Goal: Transaction & Acquisition: Subscribe to service/newsletter

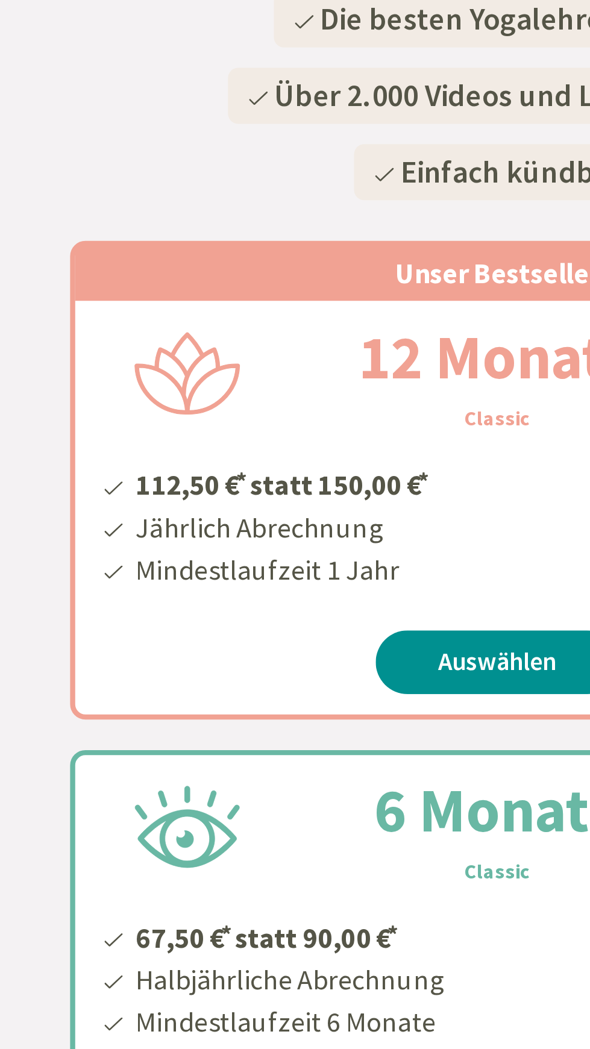
click at [267, 582] on h2 "6 Monate" at bounding box center [295, 594] width 174 height 43
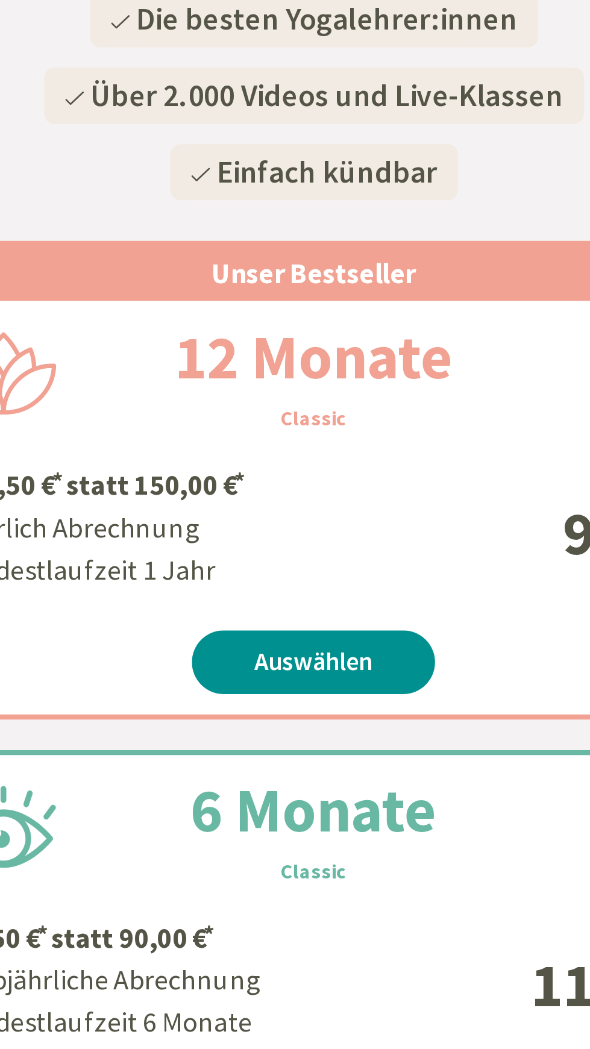
click at [341, 577] on h2 "6 Monate" at bounding box center [295, 594] width 174 height 43
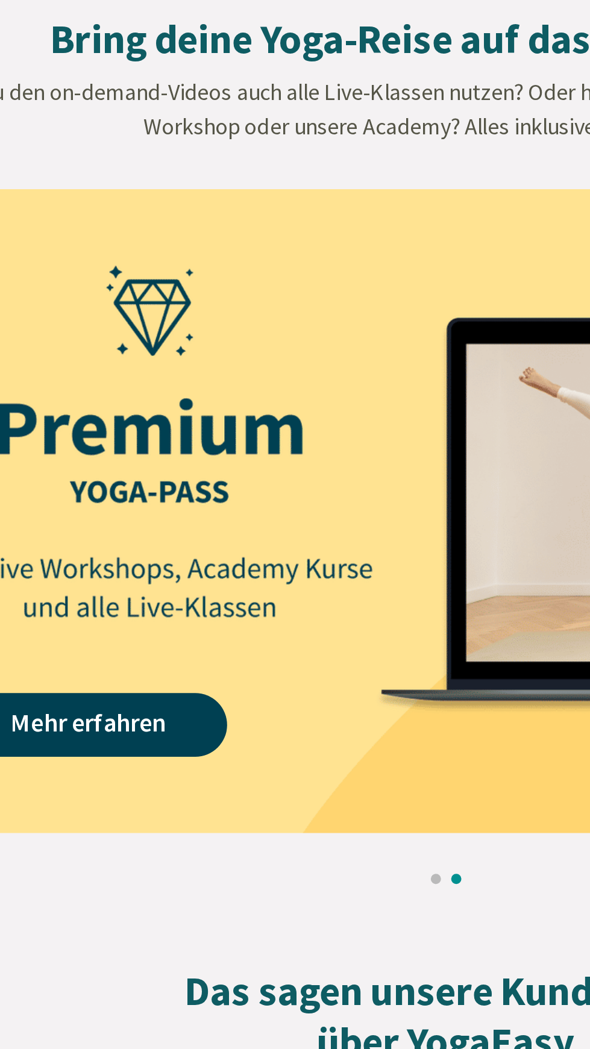
scroll to position [954, 0]
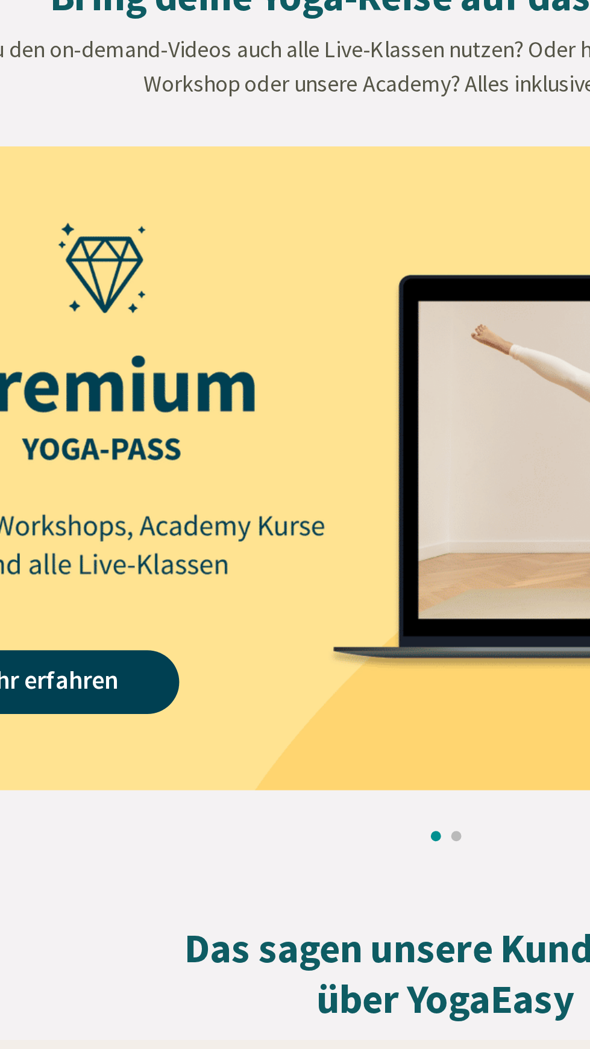
click at [164, 865] on img at bounding box center [272, 774] width 576 height 304
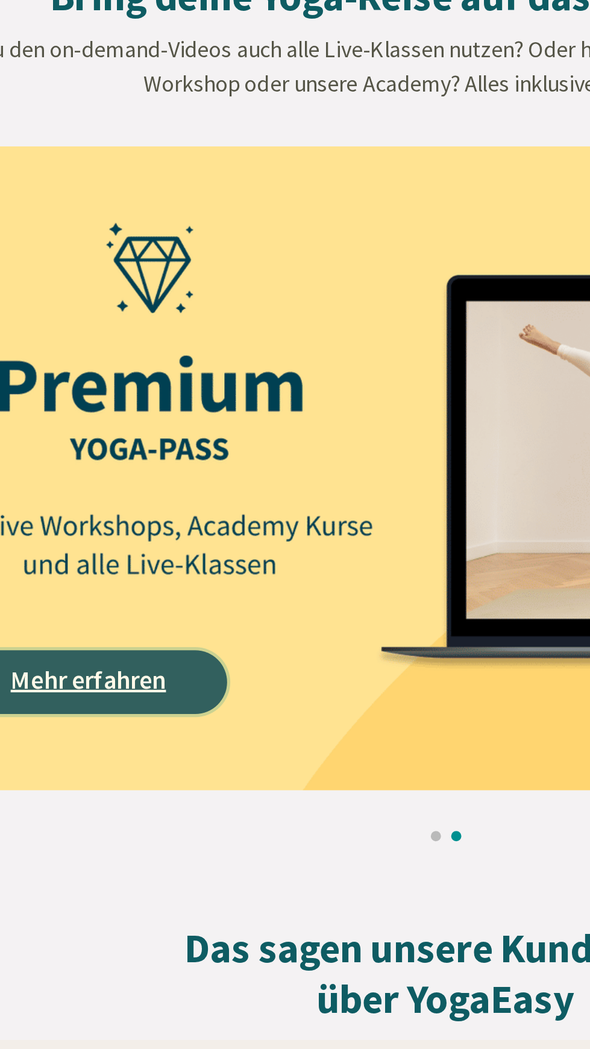
click at [163, 874] on link "Mehr erfahren" at bounding box center [125, 875] width 131 height 30
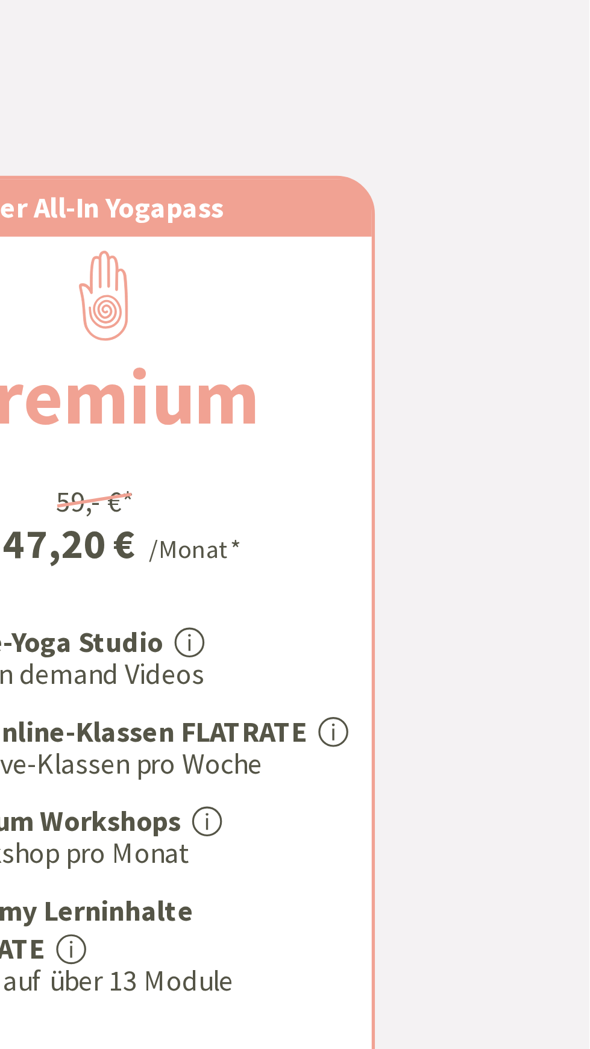
scroll to position [2, 0]
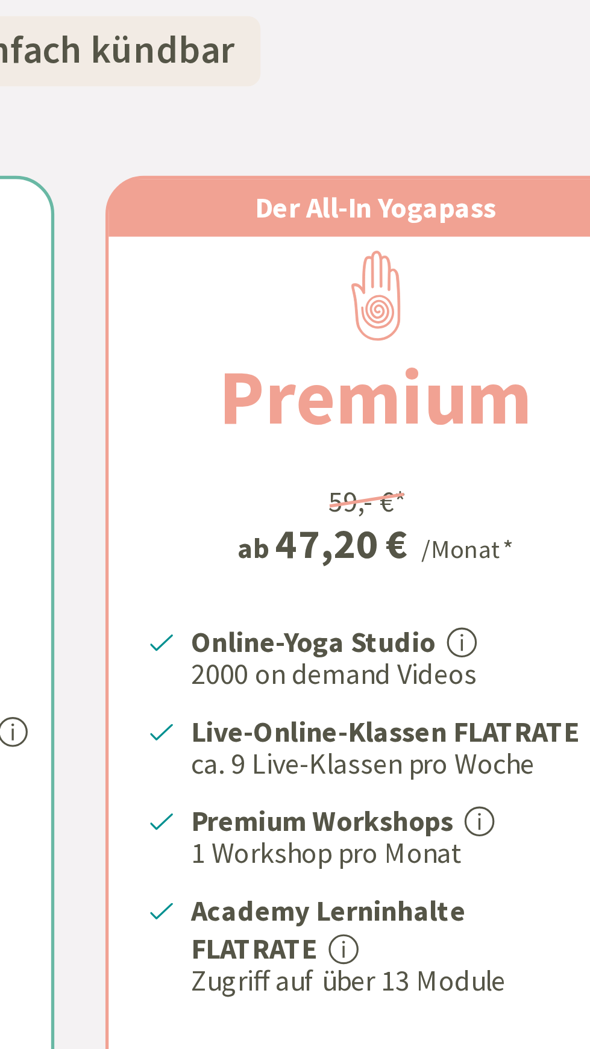
click at [436, 528] on icon at bounding box center [439, 526] width 11 height 11
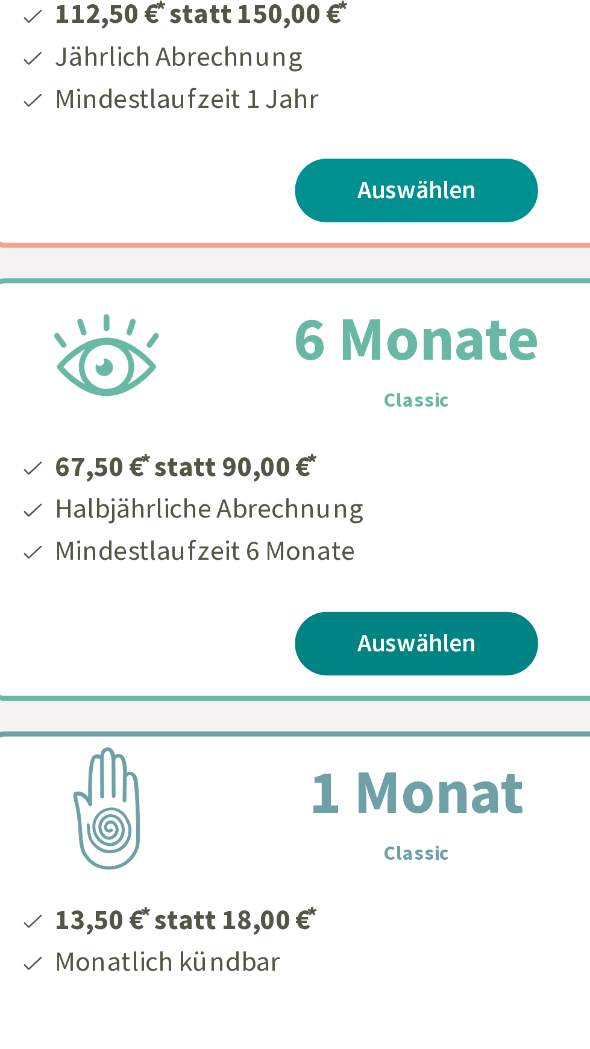
click at [322, 736] on link "Auswählen" at bounding box center [294, 739] width 115 height 30
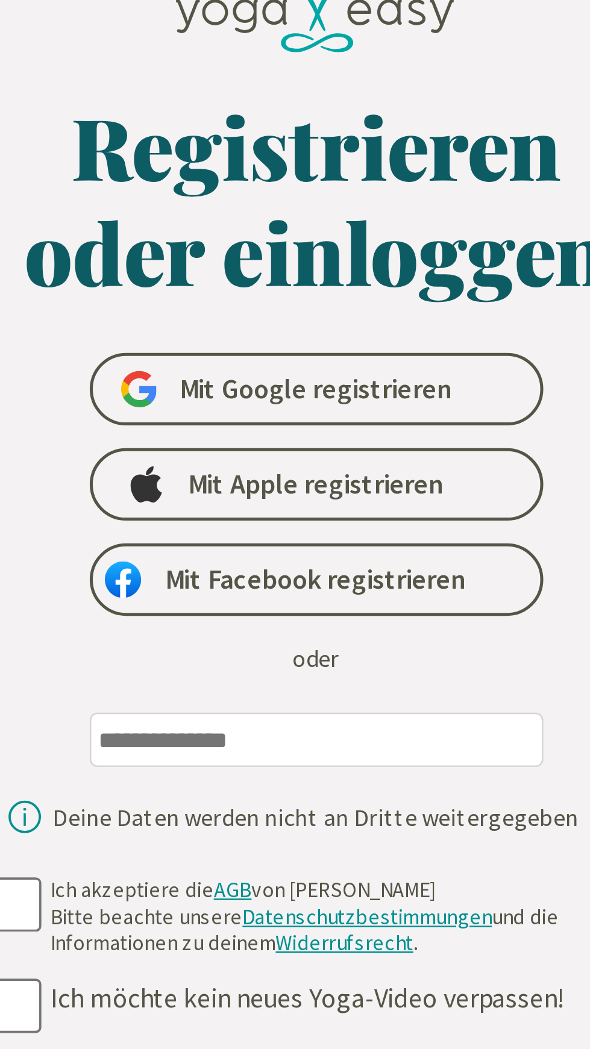
click at [315, 340] on input "email" at bounding box center [295, 340] width 181 height 22
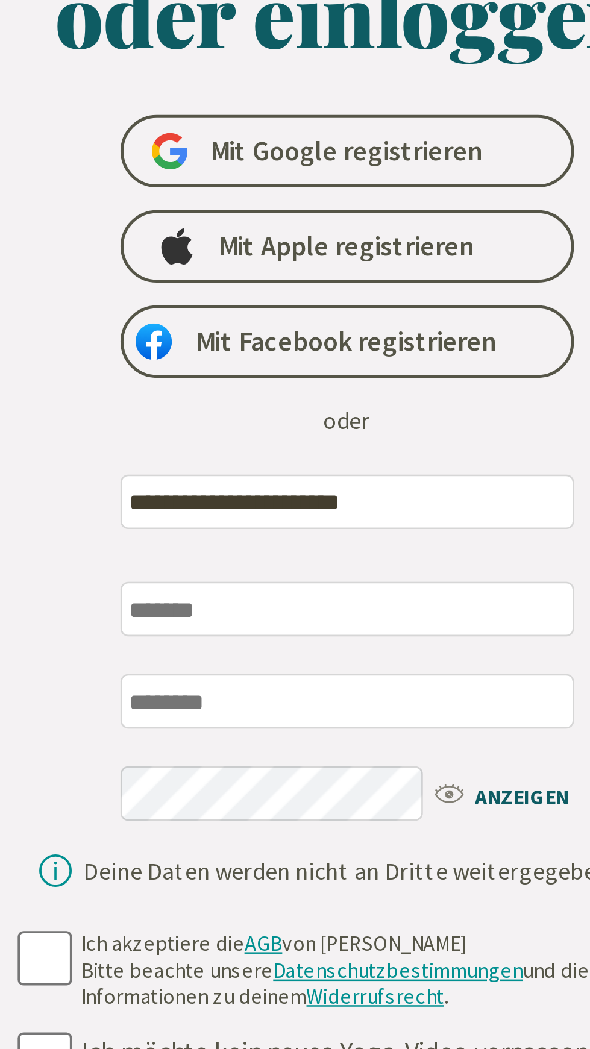
type input "**********"
click at [325, 383] on input "text" at bounding box center [295, 383] width 181 height 22
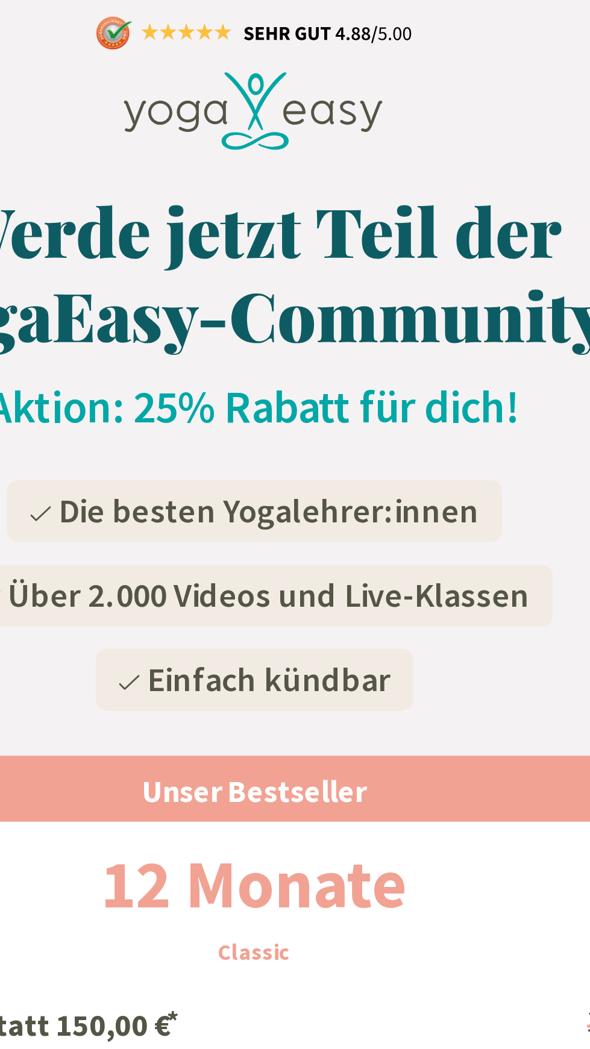
click at [323, 48] on icon at bounding box center [294, 50] width 111 height 34
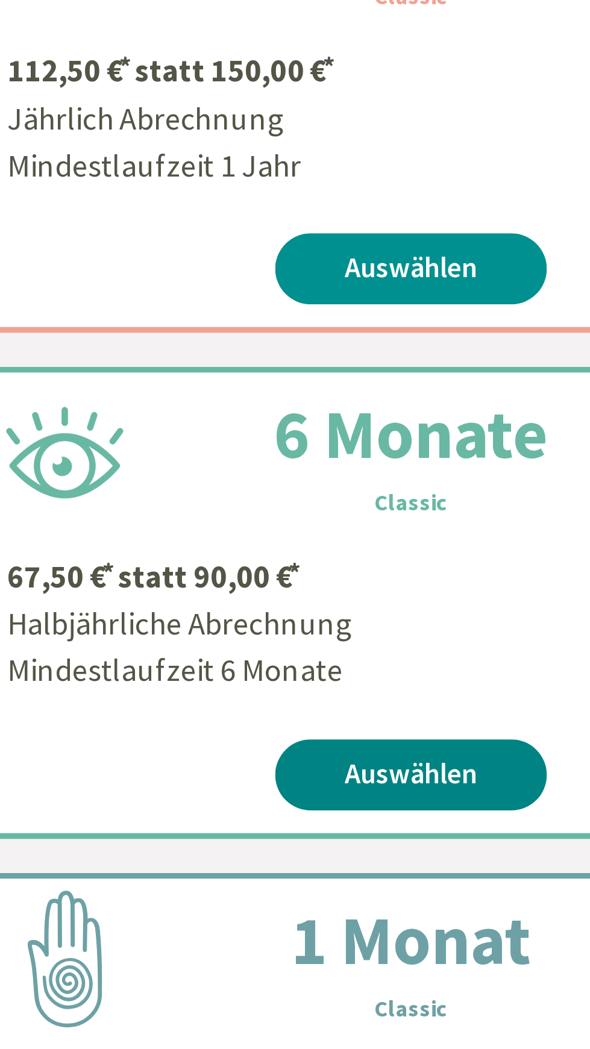
click at [305, 739] on link "Auswählen" at bounding box center [294, 739] width 115 height 30
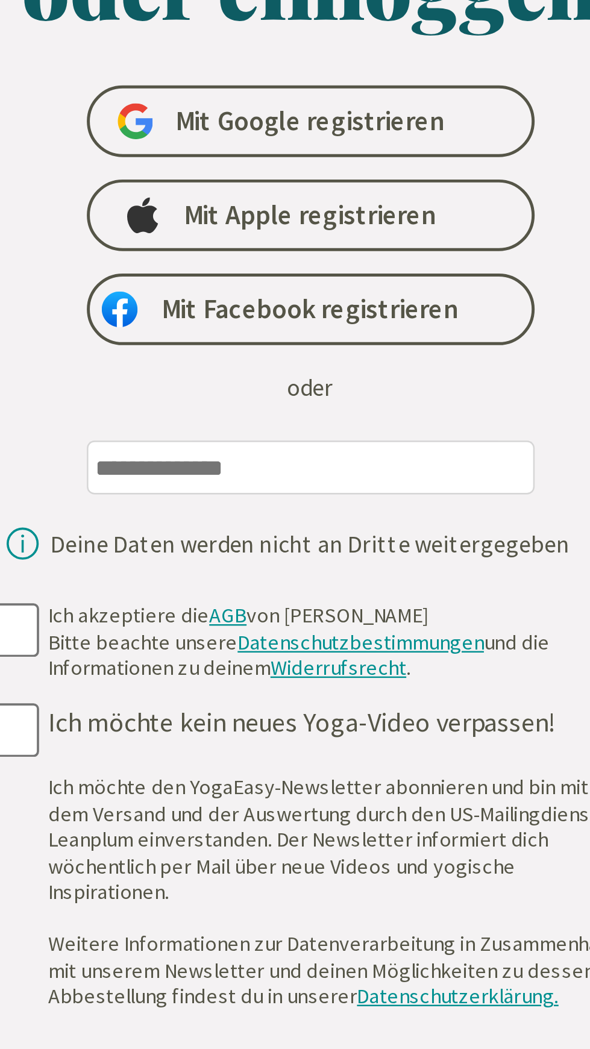
scroll to position [7, 0]
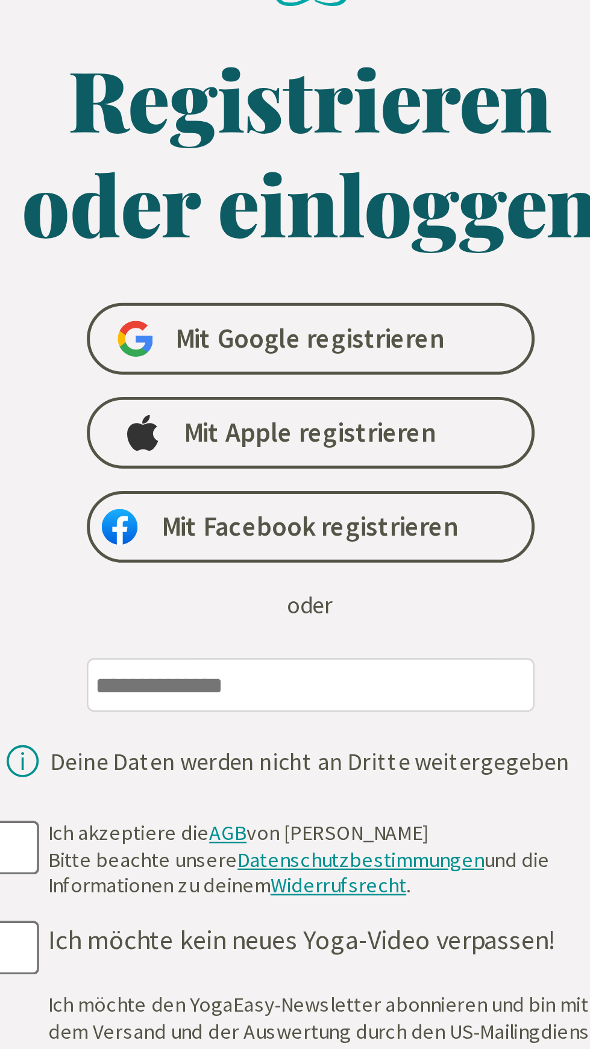
click at [311, 333] on input "email" at bounding box center [295, 333] width 181 height 22
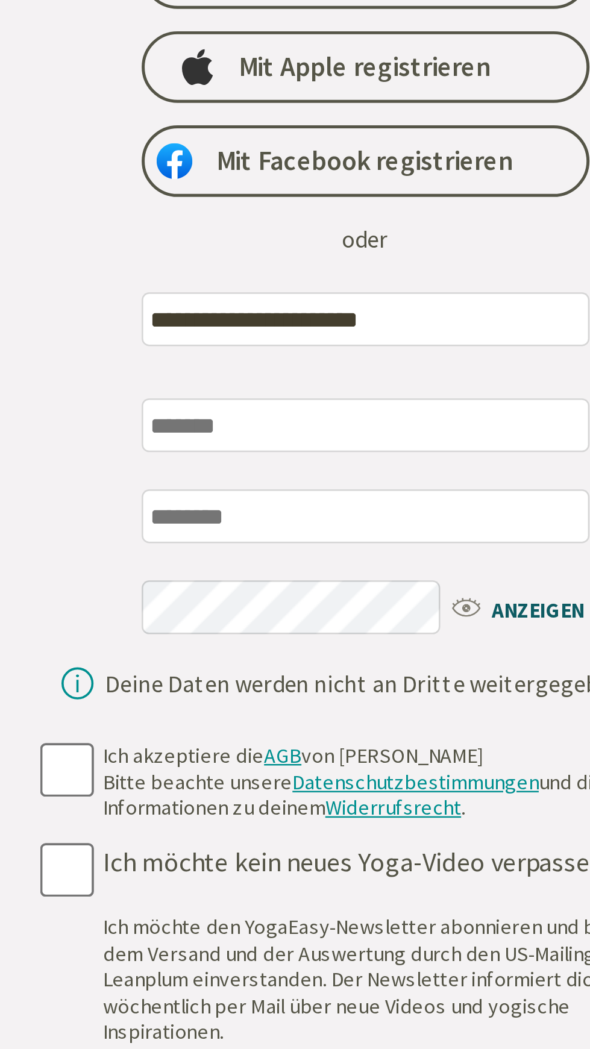
type input "**********"
click at [289, 377] on input "text" at bounding box center [295, 375] width 181 height 22
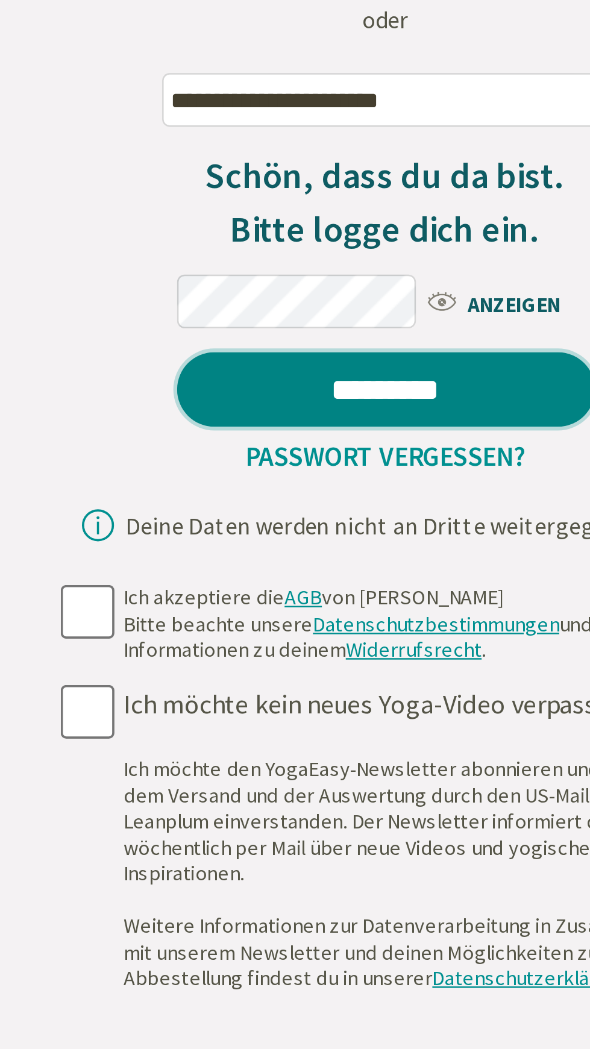
click at [330, 444] on input "*********" at bounding box center [295, 449] width 169 height 30
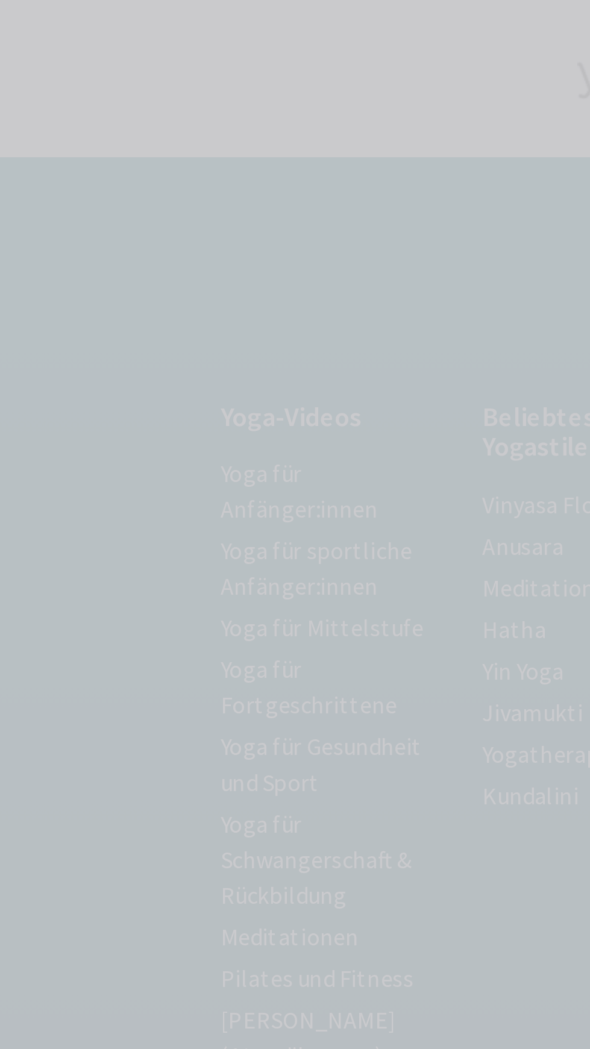
scroll to position [0, 7]
